Goal: Transaction & Acquisition: Purchase product/service

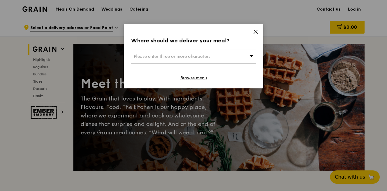
click at [214, 57] on div "Please enter three or more characters" at bounding box center [193, 57] width 125 height 14
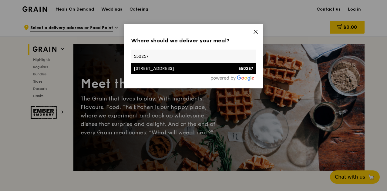
type input "550257"
click at [223, 68] on div "550257" at bounding box center [238, 69] width 30 height 6
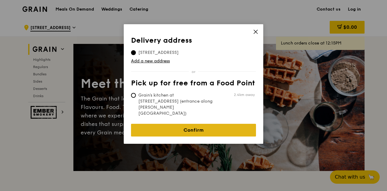
click at [204, 124] on link "Confirm" at bounding box center [193, 130] width 125 height 13
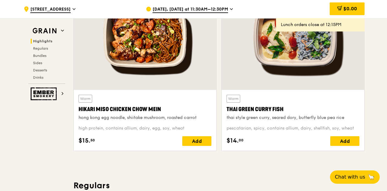
scroll to position [237, 0]
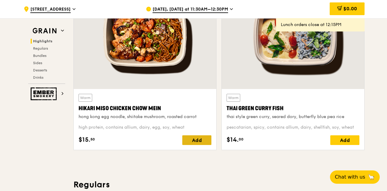
click at [187, 143] on div "Add" at bounding box center [196, 141] width 29 height 10
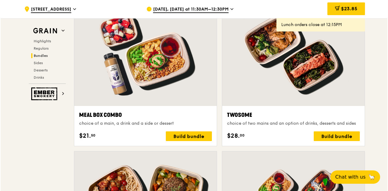
scroll to position [916, 0]
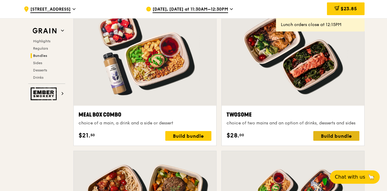
click at [328, 137] on div "Build bundle" at bounding box center [336, 136] width 46 height 10
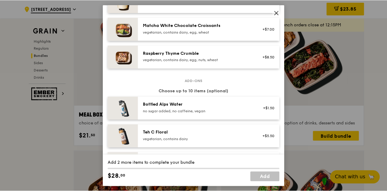
scroll to position [576, 0]
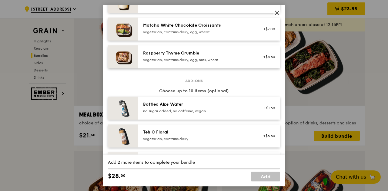
click at [278, 14] on icon at bounding box center [276, 12] width 5 height 5
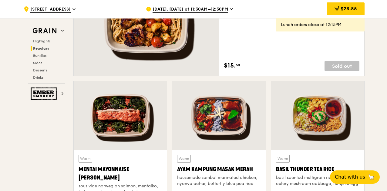
scroll to position [473, 0]
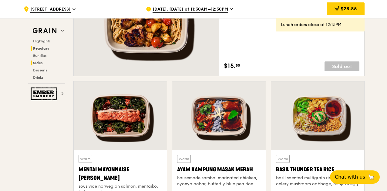
click at [38, 63] on span "Sides" at bounding box center [38, 63] width 10 height 4
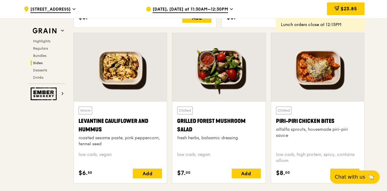
scroll to position [1533, 0]
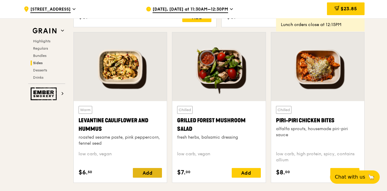
click at [150, 170] on div "Add" at bounding box center [147, 173] width 29 height 10
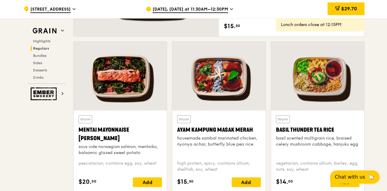
scroll to position [514, 0]
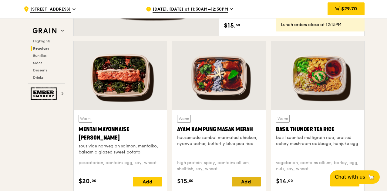
click at [252, 182] on div "Add" at bounding box center [246, 182] width 29 height 10
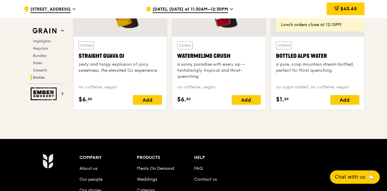
scroll to position [2455, 0]
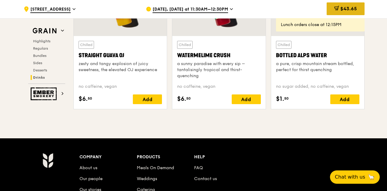
click at [347, 7] on span "$43.65" at bounding box center [348, 9] width 17 height 6
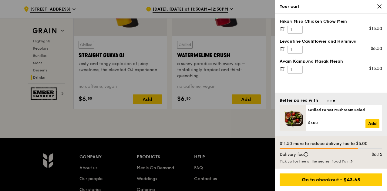
click at [284, 48] on icon at bounding box center [282, 48] width 5 height 5
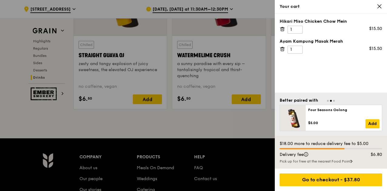
click at [380, 6] on icon at bounding box center [380, 7] width 4 height 4
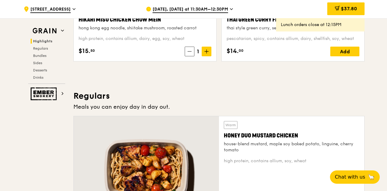
scroll to position [253, 0]
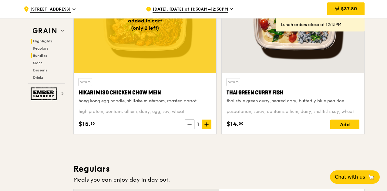
click at [40, 54] on span "Bundles" at bounding box center [40, 56] width 14 height 4
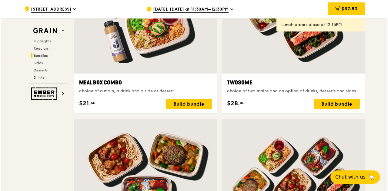
scroll to position [948, 0]
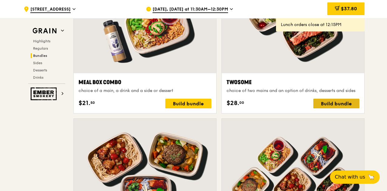
click at [338, 103] on div "Build bundle" at bounding box center [336, 104] width 46 height 10
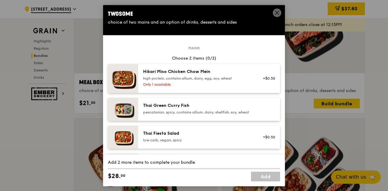
click at [256, 78] on div "+$0.50" at bounding box center [267, 78] width 23 height 19
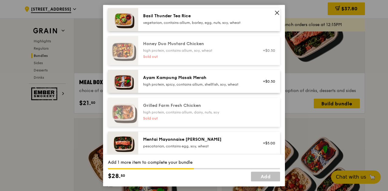
scroll to position [146, 0]
drag, startPoint x: 246, startPoint y: 105, endPoint x: 174, endPoint y: 86, distance: 74.8
click at [174, 86] on div "Ayam Kampung Masak Merah high protein, spicy, contains allium, shellfish, soy, …" at bounding box center [197, 81] width 109 height 12
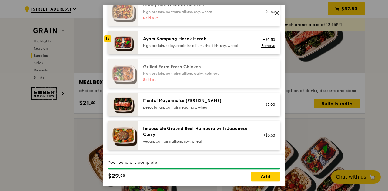
scroll to position [184, 0]
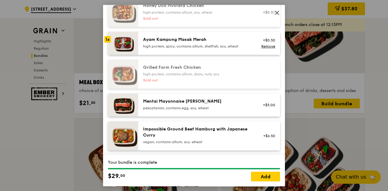
click at [106, 43] on div "1x" at bounding box center [107, 39] width 7 height 7
click at [266, 49] on link "Remove" at bounding box center [268, 46] width 14 height 4
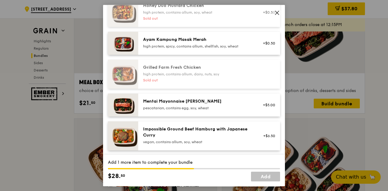
click at [230, 133] on div "Impossible Ground Beef Hamburg with Japanese Curry" at bounding box center [197, 132] width 109 height 12
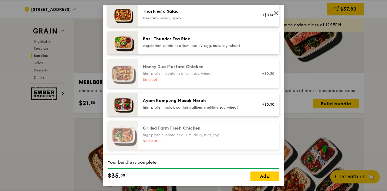
scroll to position [0, 0]
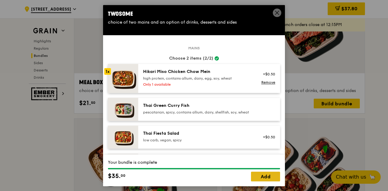
click at [264, 176] on link "Add" at bounding box center [265, 177] width 29 height 10
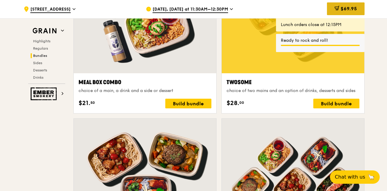
click at [357, 10] on div "$69.95" at bounding box center [346, 8] width 38 height 13
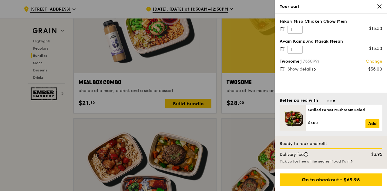
click at [281, 46] on icon at bounding box center [282, 48] width 5 height 5
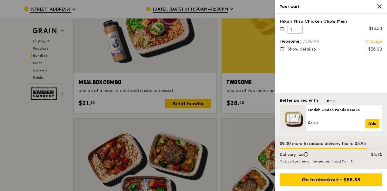
click at [283, 27] on icon at bounding box center [282, 28] width 5 height 5
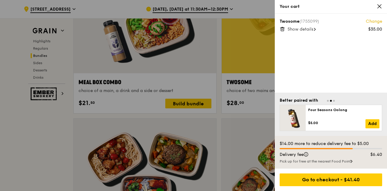
click at [311, 29] on span "Show details" at bounding box center [300, 29] width 26 height 5
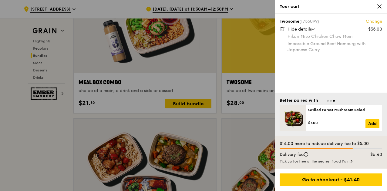
click at [348, 57] on div "Twosome (1755099) Change $35.00 Hide details Hikari Miso Chicken Chow Mein Impo…" at bounding box center [331, 53] width 112 height 79
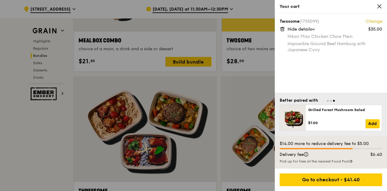
scroll to position [991, 0]
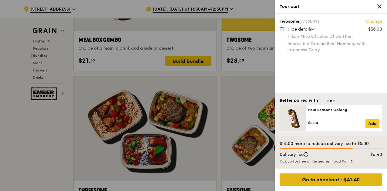
click at [353, 181] on div "Go to checkout - $41.40" at bounding box center [331, 180] width 102 height 13
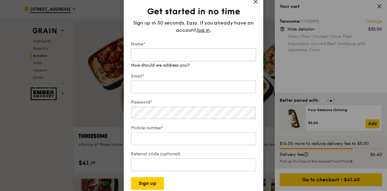
scroll to position [1045, 0]
click at [205, 31] on span "log in" at bounding box center [203, 30] width 13 height 7
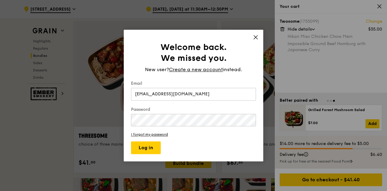
type input "[EMAIL_ADDRESS][DOMAIN_NAME]"
click at [156, 151] on button "Log in" at bounding box center [146, 148] width 30 height 13
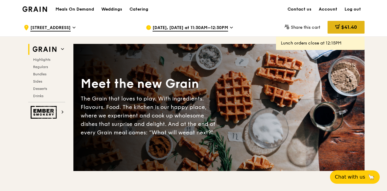
click at [355, 25] on span "$41.40" at bounding box center [349, 27] width 16 height 6
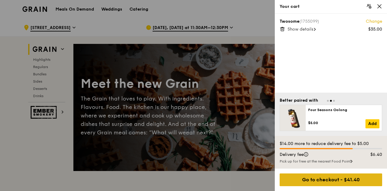
click at [350, 179] on div "Go to checkout - $41.40" at bounding box center [331, 180] width 102 height 13
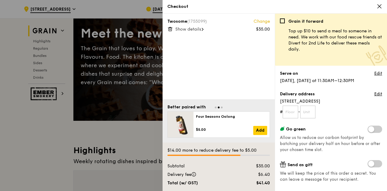
scroll to position [51, 0]
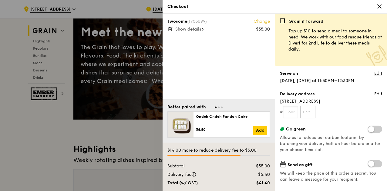
click at [294, 109] on input "text" at bounding box center [290, 112] width 15 height 13
type input "04"
click at [309, 116] on input "text" at bounding box center [307, 112] width 15 height 13
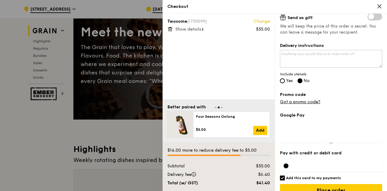
scroll to position [157, 0]
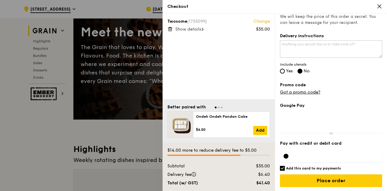
type input "26"
click at [282, 168] on input "Add this card to my payments" at bounding box center [282, 168] width 5 height 5
checkbox input "false"
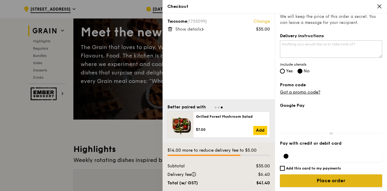
click at [348, 179] on input "Place order" at bounding box center [331, 181] width 102 height 13
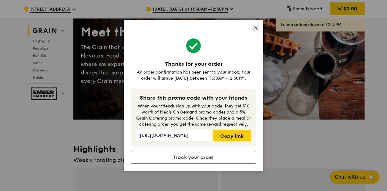
click at [256, 28] on icon at bounding box center [255, 27] width 5 height 5
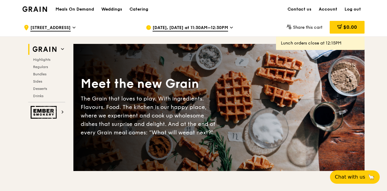
click at [214, 28] on span "[DATE], [DATE] at 11:30AM–12:30PM" at bounding box center [191, 28] width 76 height 7
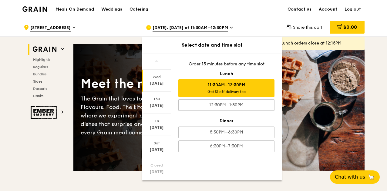
click at [250, 15] on div "Meals On Demand Weddings Catering Contact us Account Log out" at bounding box center [193, 9] width 342 height 18
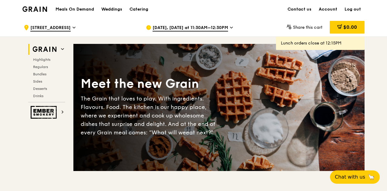
click at [71, 25] on span "[STREET_ADDRESS]" at bounding box center [50, 28] width 40 height 7
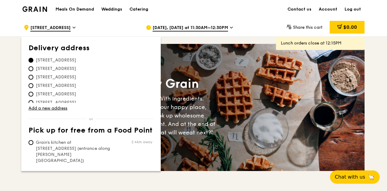
click at [174, 9] on div "Meals On Demand Weddings Catering Contact us Account Log out" at bounding box center [193, 9] width 342 height 18
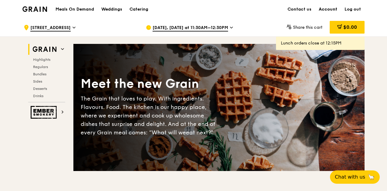
click at [333, 6] on link "Account" at bounding box center [328, 9] width 26 height 18
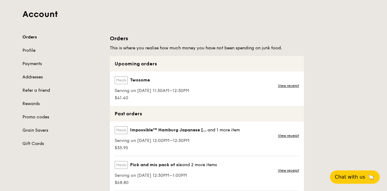
scroll to position [35, 0]
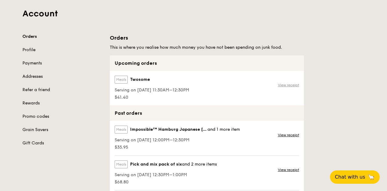
click at [291, 84] on link "View receipt" at bounding box center [288, 85] width 21 height 5
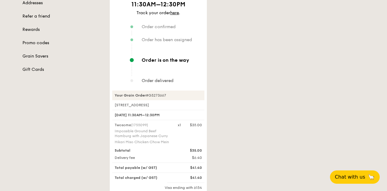
scroll to position [106, 0]
